Goal: Task Accomplishment & Management: Use online tool/utility

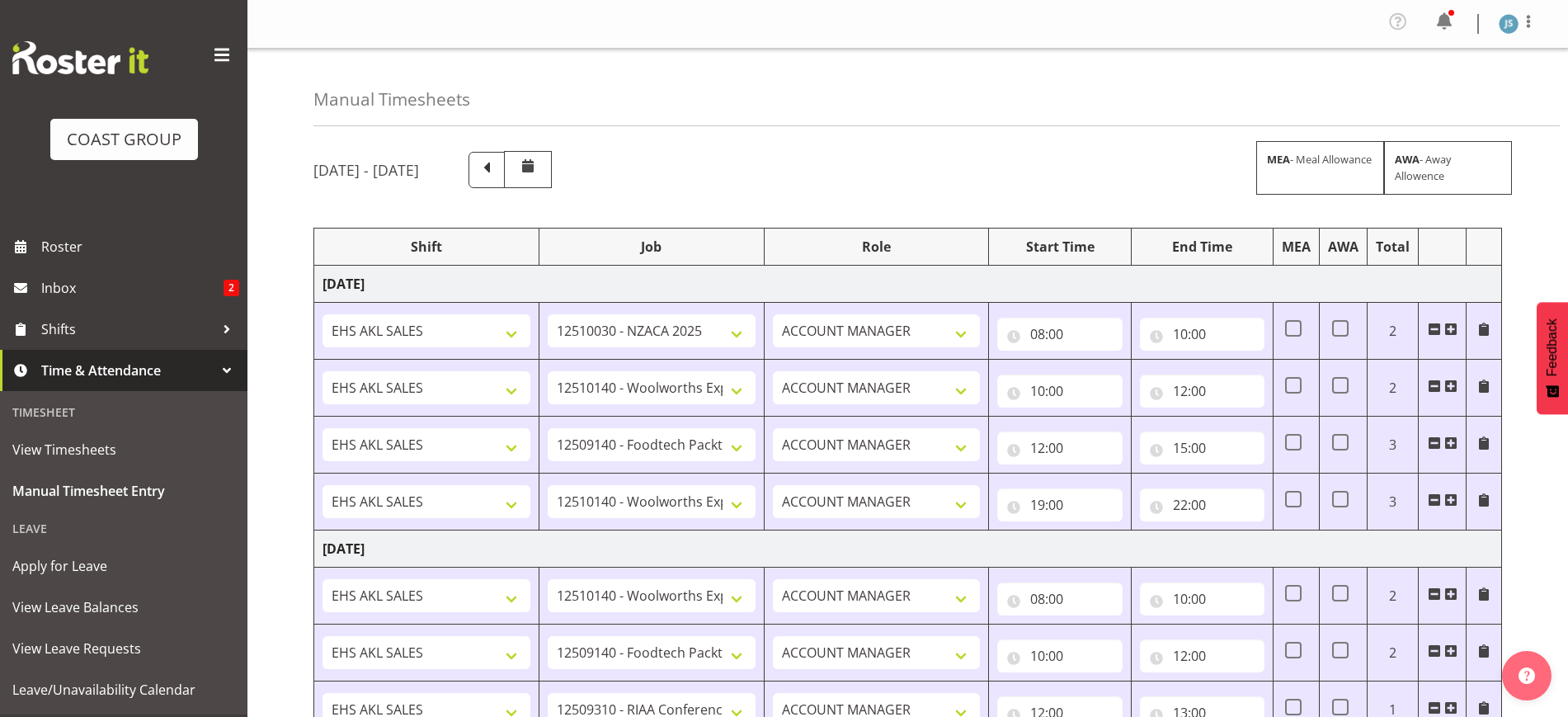
select select "9288"
select select "10237"
select select "9630"
select select "10237"
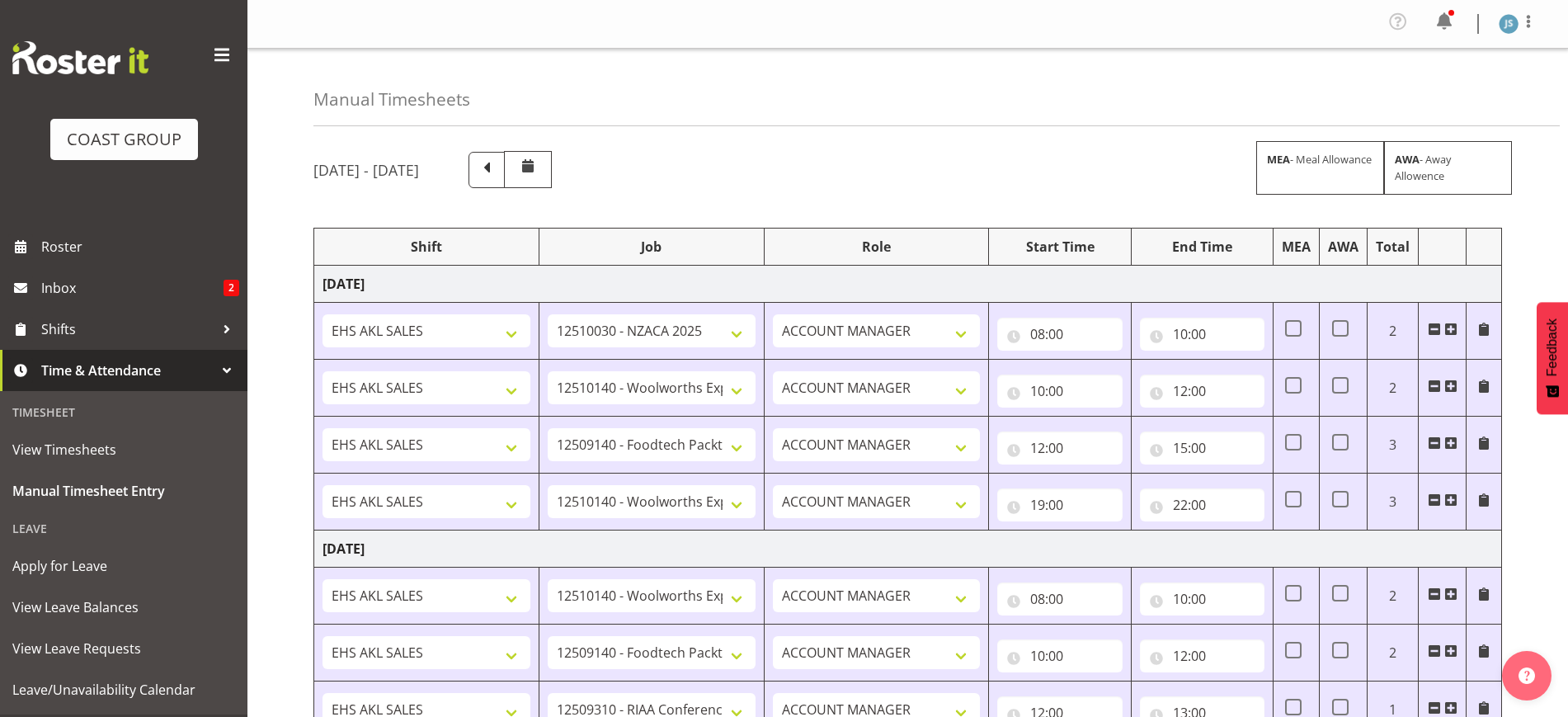
select select "9630"
select select "10407"
select select "9630"
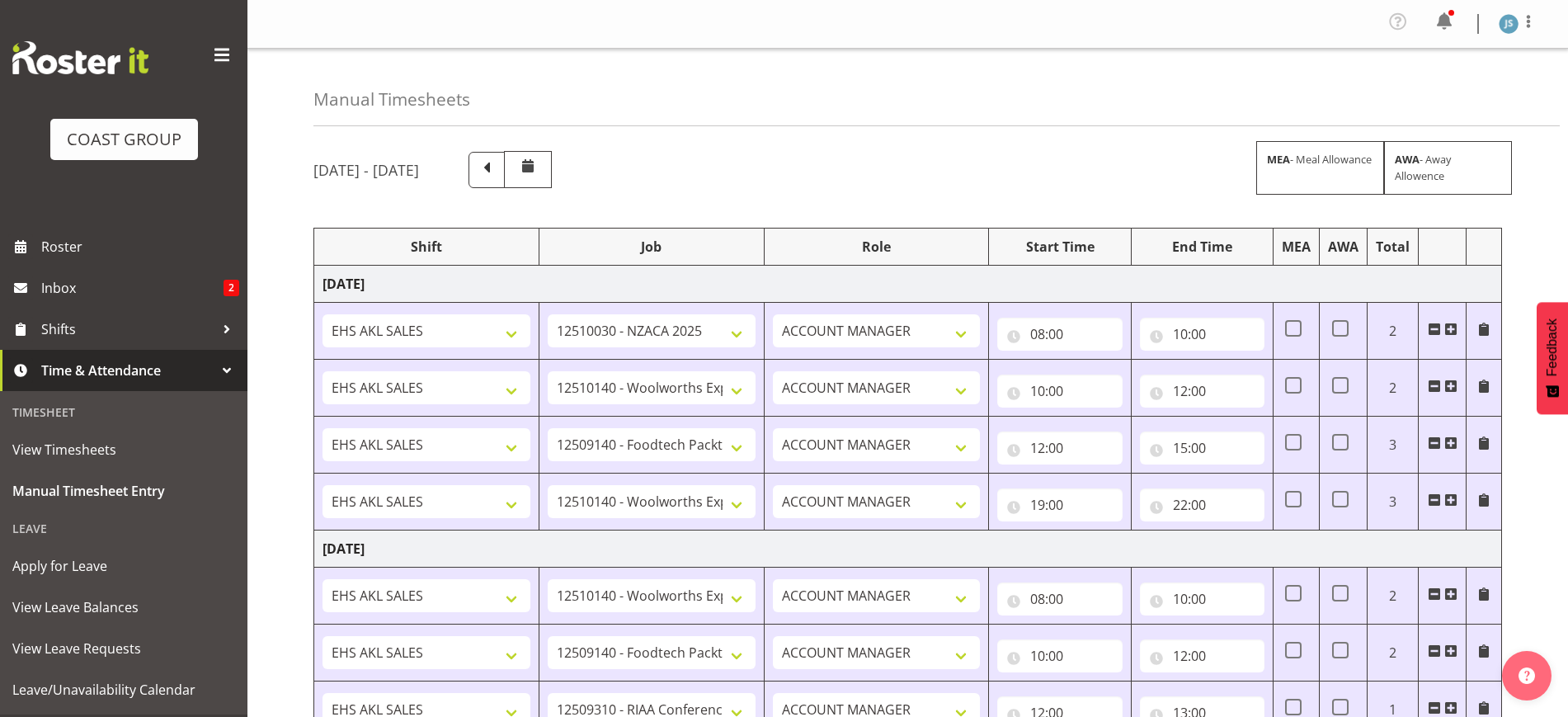
select select "9630"
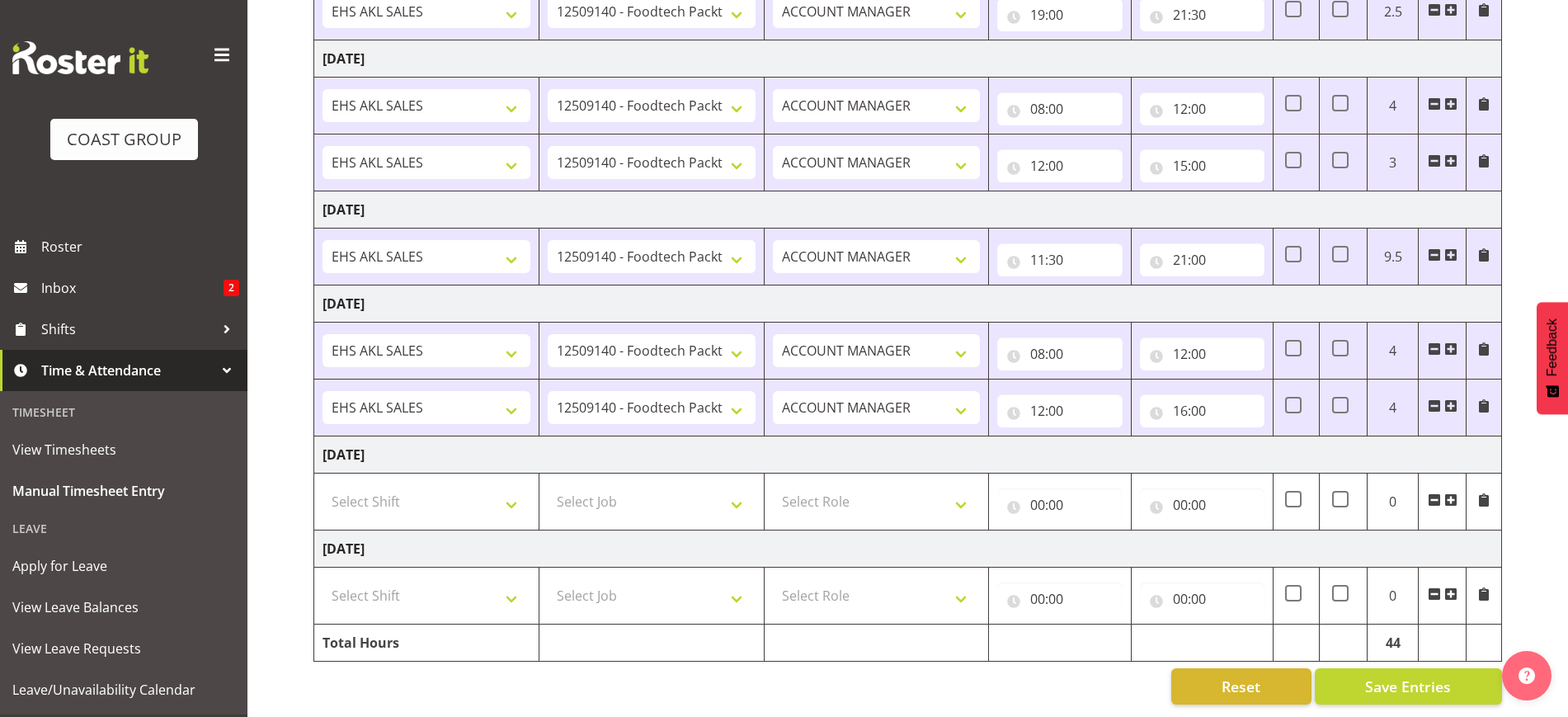
scroll to position [827, 0]
